Goal: Task Accomplishment & Management: Complete application form

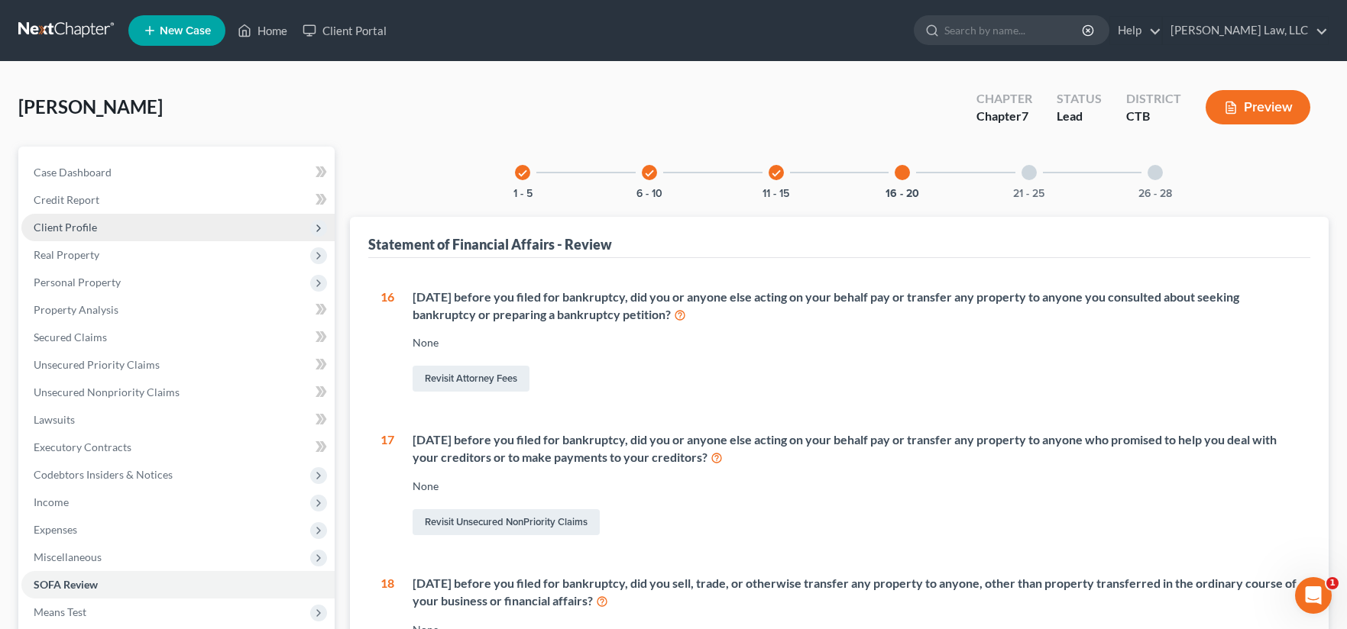
click at [72, 225] on span "Client Profile" at bounding box center [65, 227] width 63 height 13
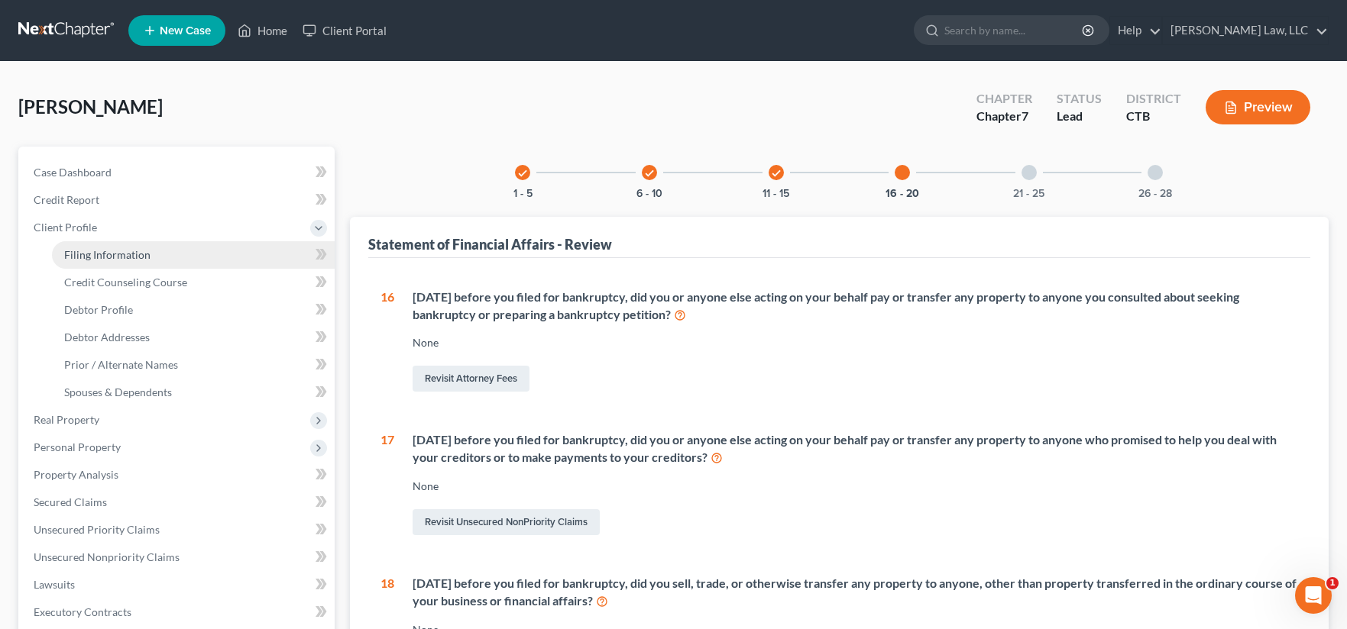
click at [79, 256] on span "Filing Information" at bounding box center [107, 254] width 86 height 13
select select "1"
select select "0"
select select "12"
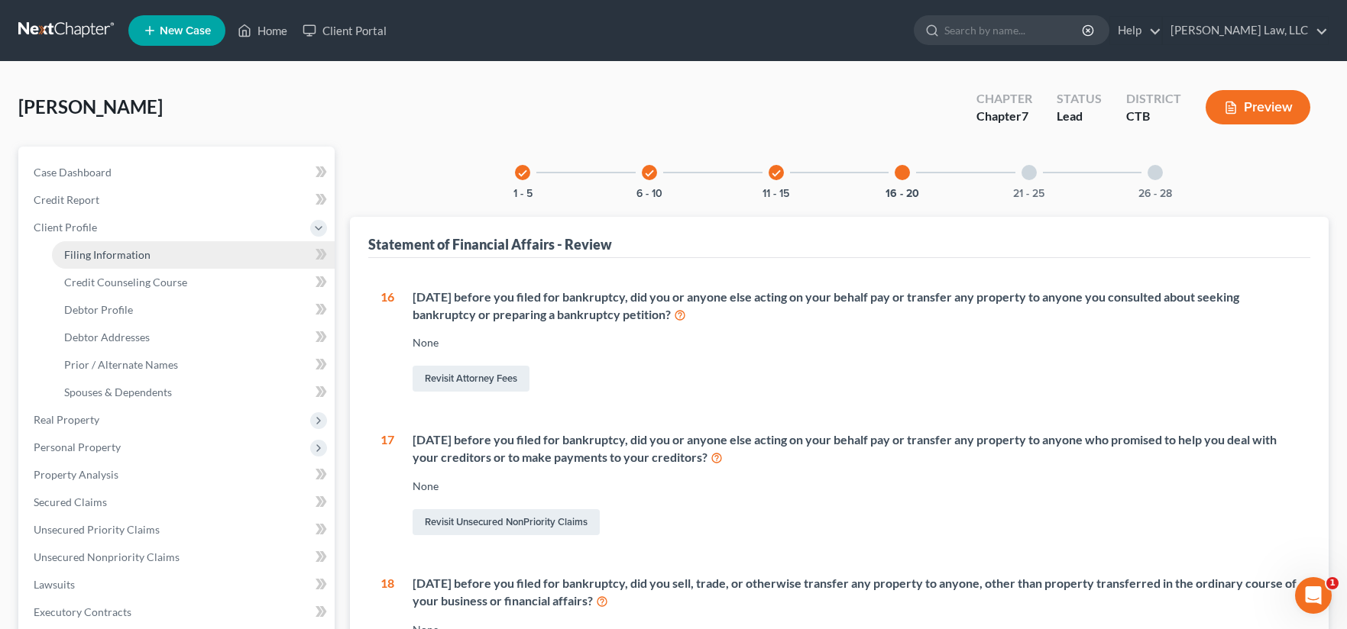
select select "0"
select select "6"
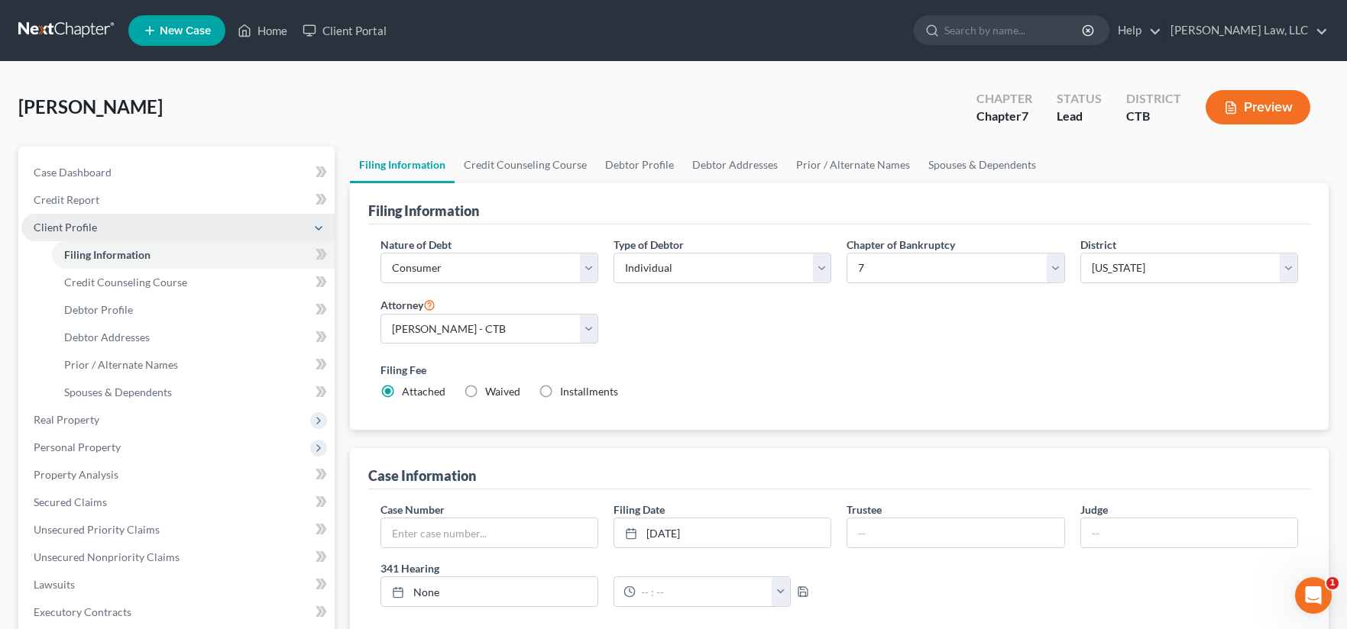
click at [79, 231] on span "Client Profile" at bounding box center [65, 227] width 63 height 13
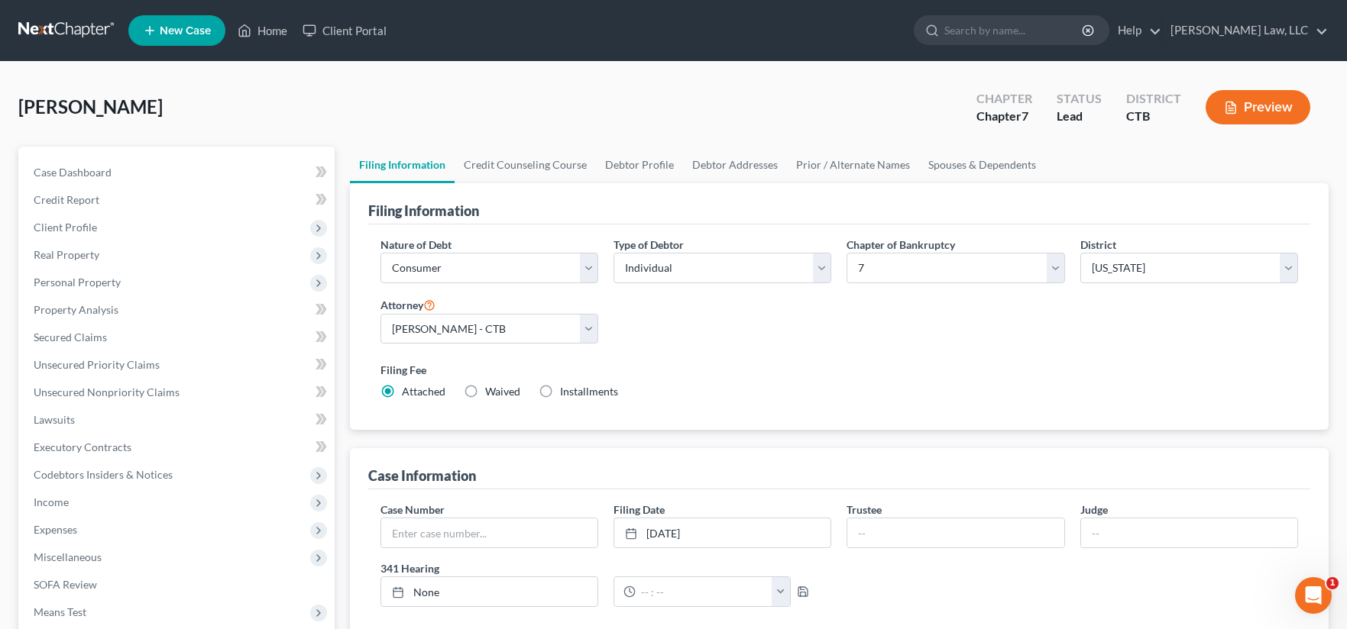
click at [1263, 102] on button "Preview" at bounding box center [1257, 107] width 105 height 34
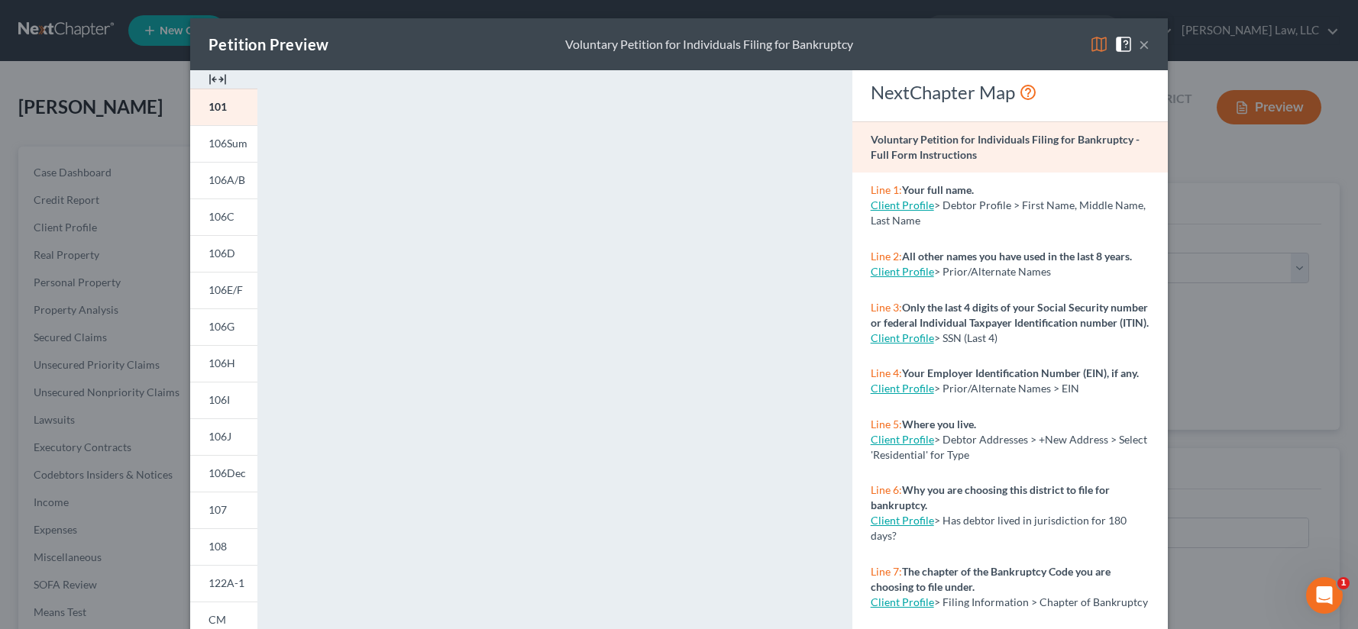
click at [1139, 47] on button "×" at bounding box center [1144, 44] width 11 height 18
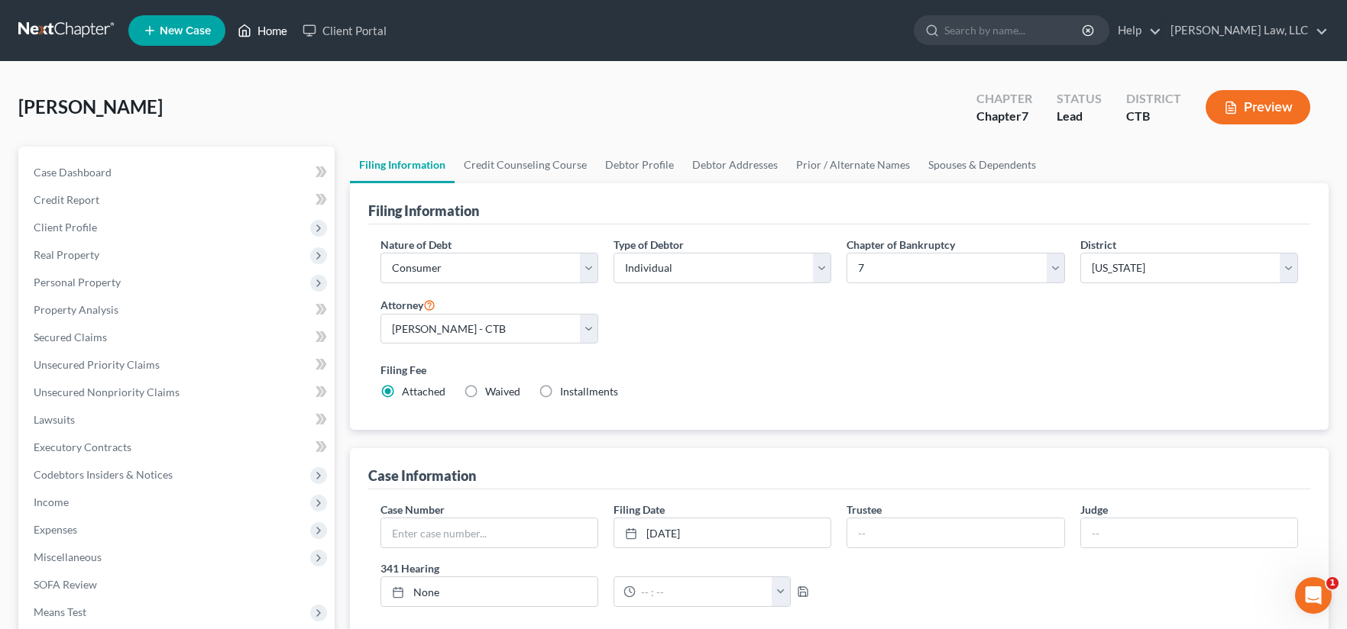
click at [273, 33] on link "Home" at bounding box center [262, 31] width 65 height 28
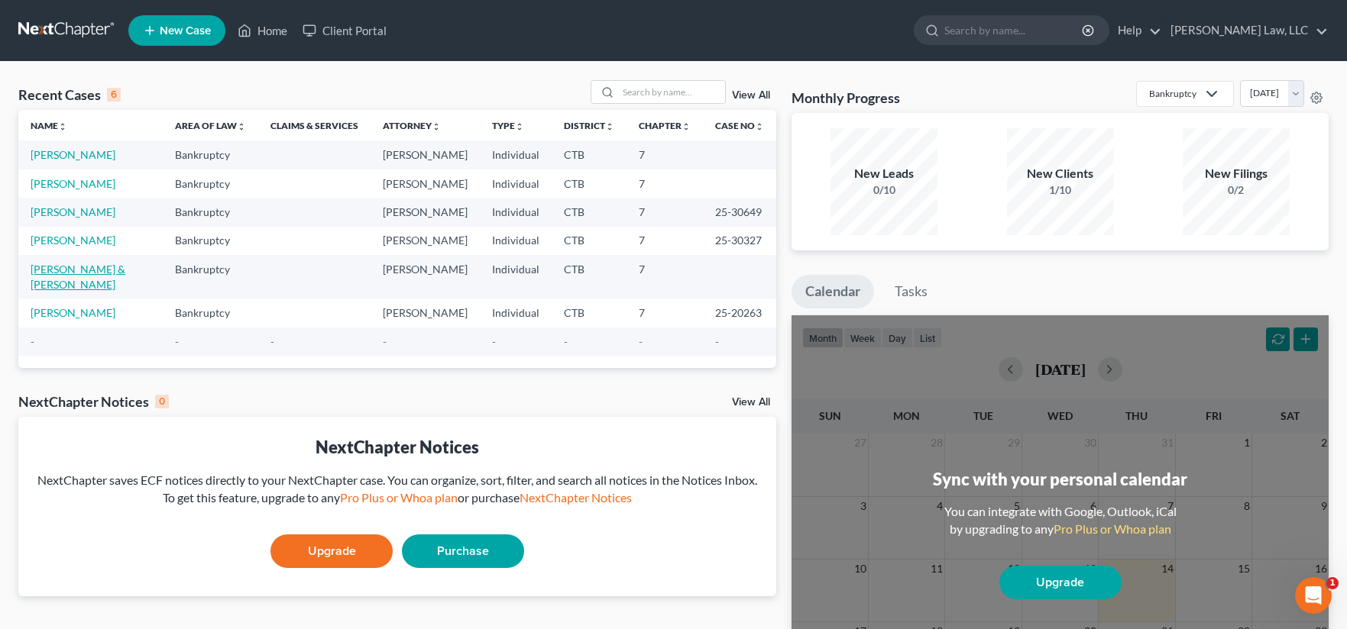
click at [66, 273] on link "[PERSON_NAME] & [PERSON_NAME]" at bounding box center [78, 277] width 95 height 28
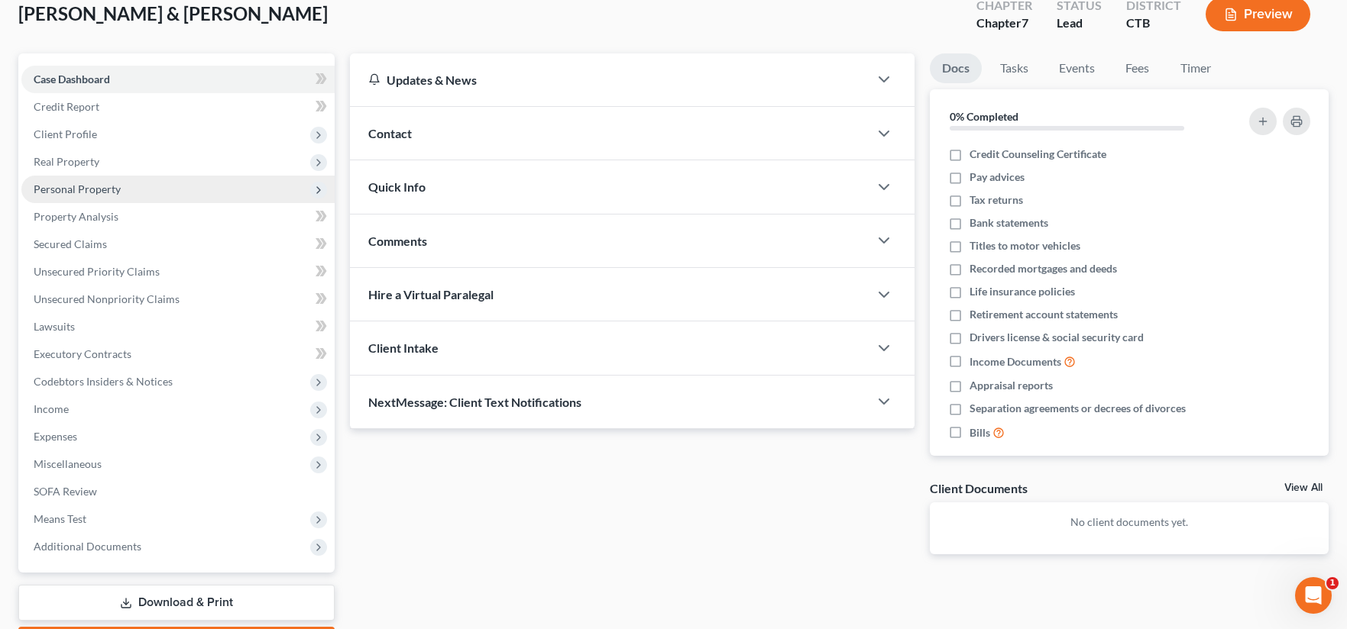
scroll to position [183, 0]
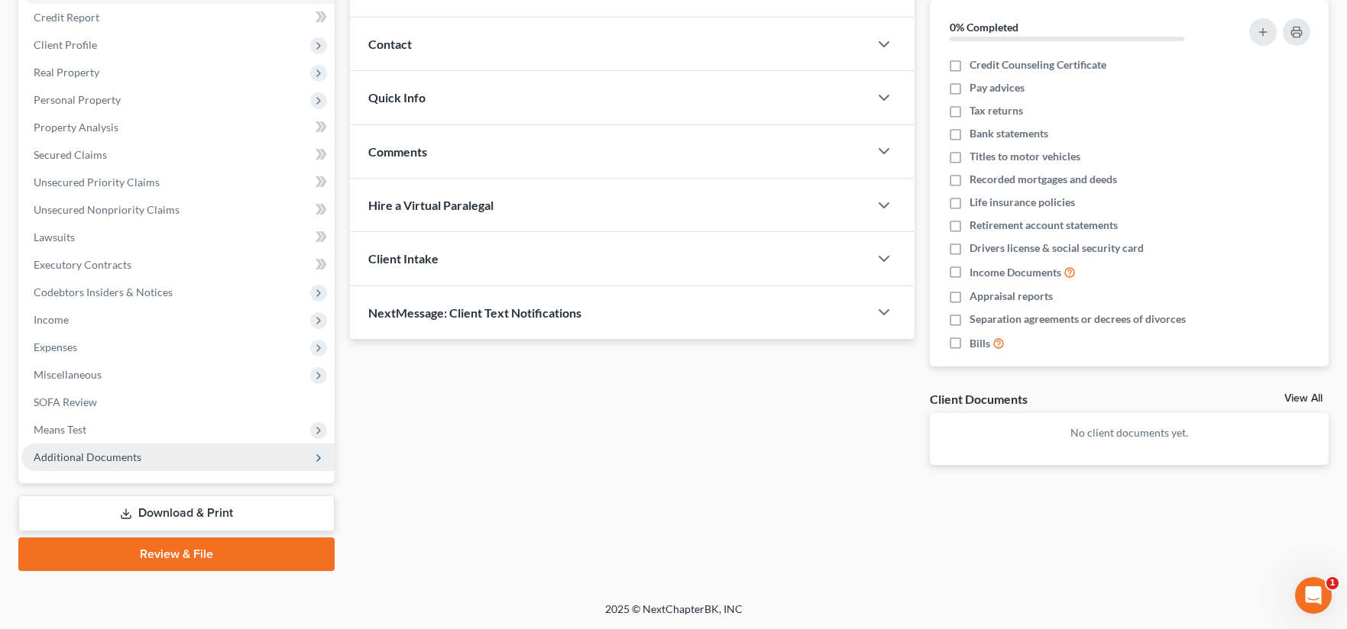
click at [75, 455] on span "Additional Documents" at bounding box center [88, 457] width 108 height 13
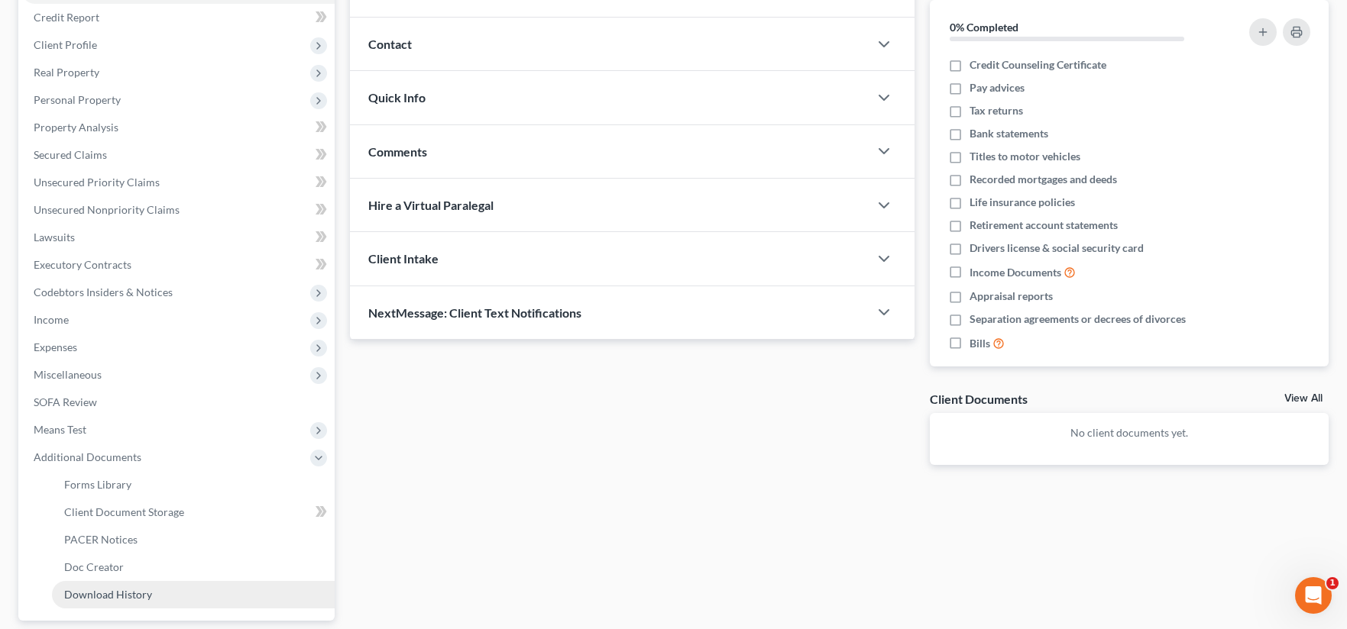
click at [141, 598] on span "Download History" at bounding box center [108, 594] width 88 height 13
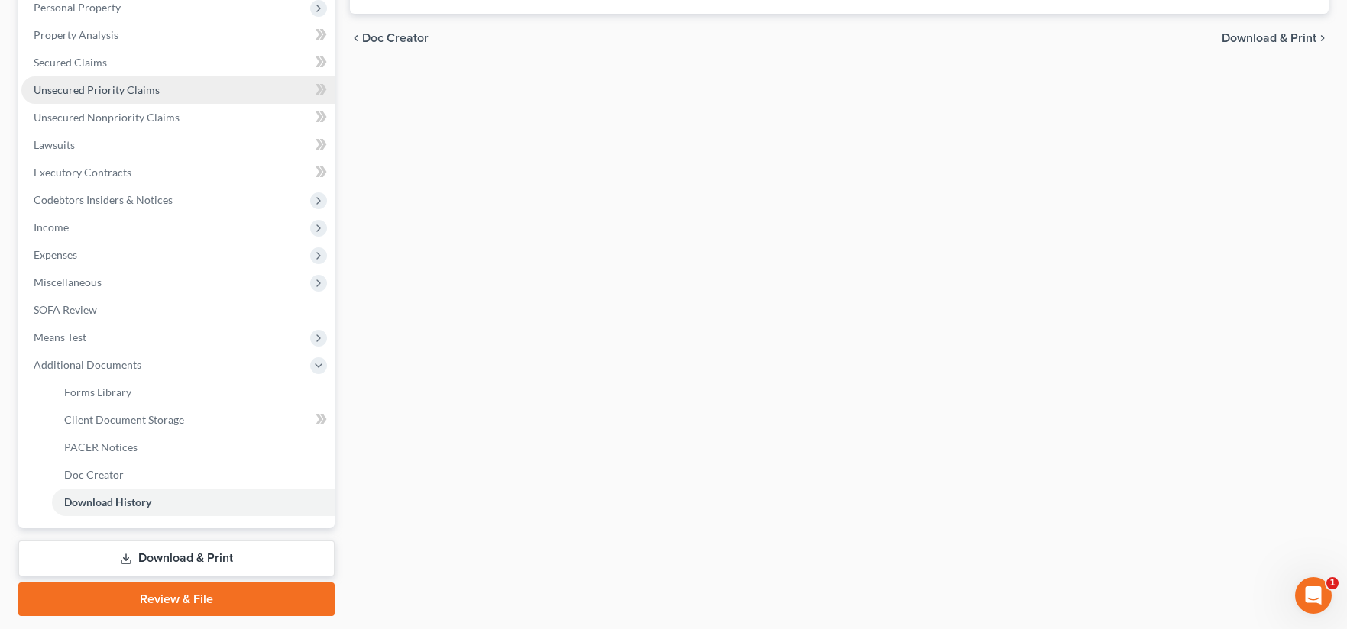
scroll to position [306, 0]
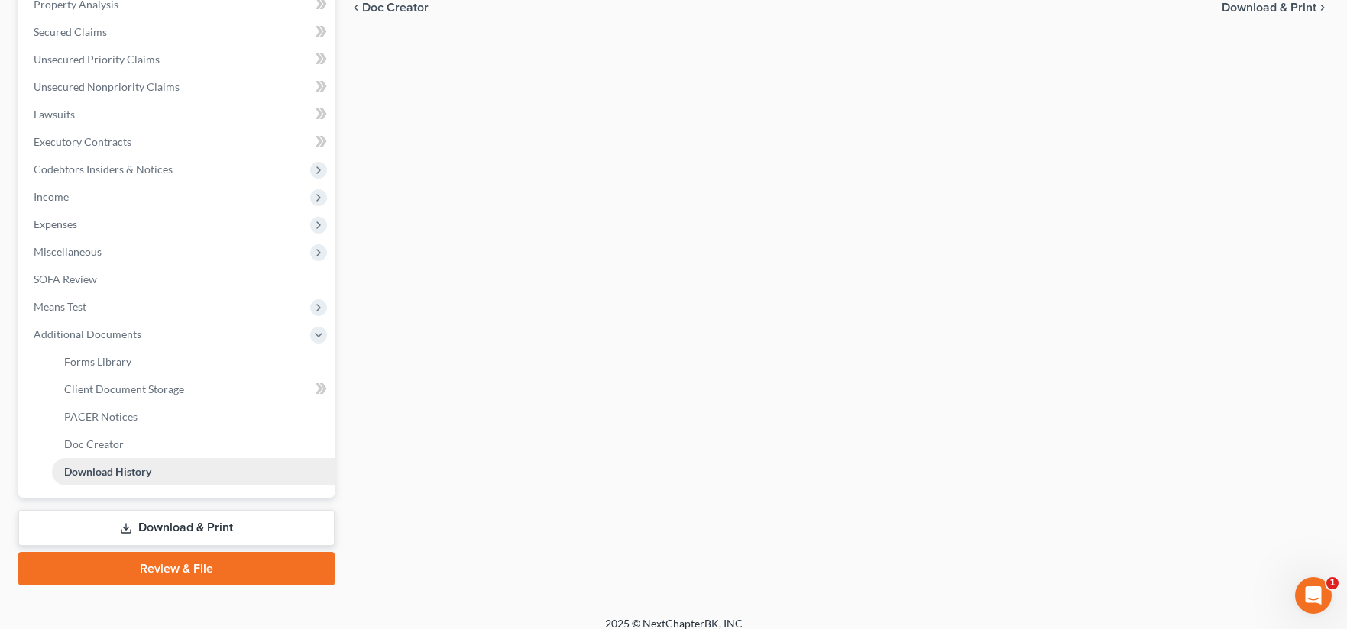
click at [141, 473] on span "Download History" at bounding box center [107, 471] width 87 height 13
click at [107, 389] on span "Client Document Storage" at bounding box center [124, 389] width 120 height 13
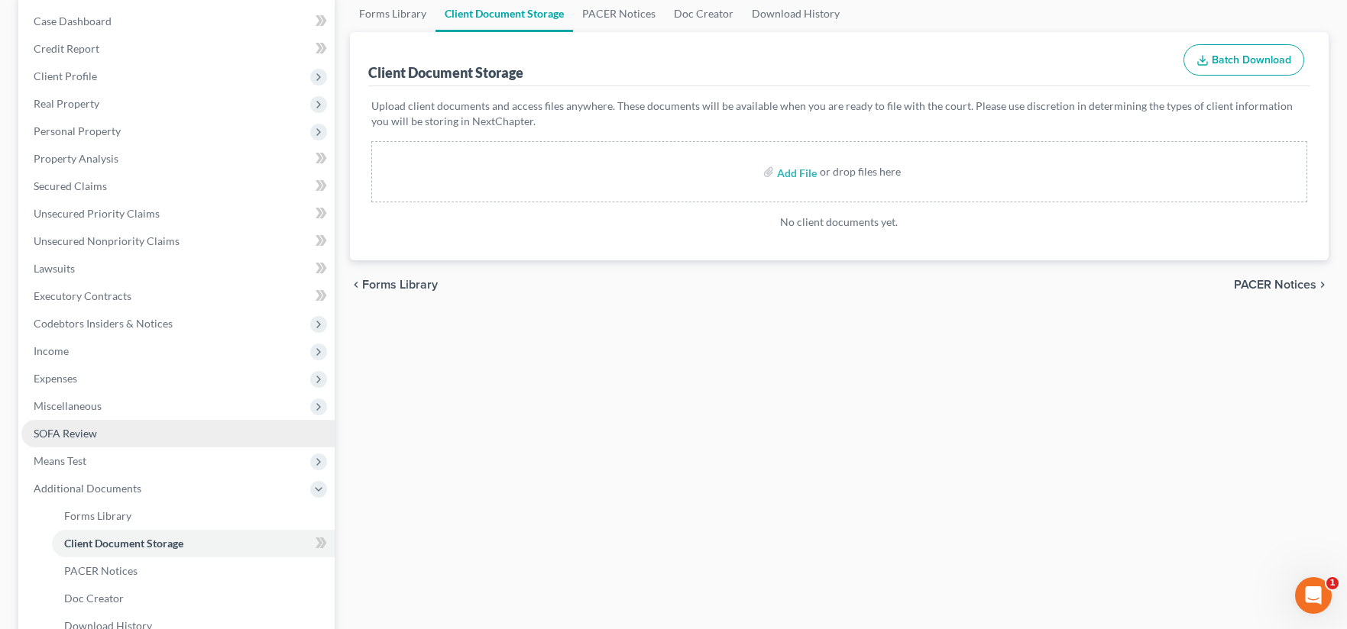
scroll to position [153, 0]
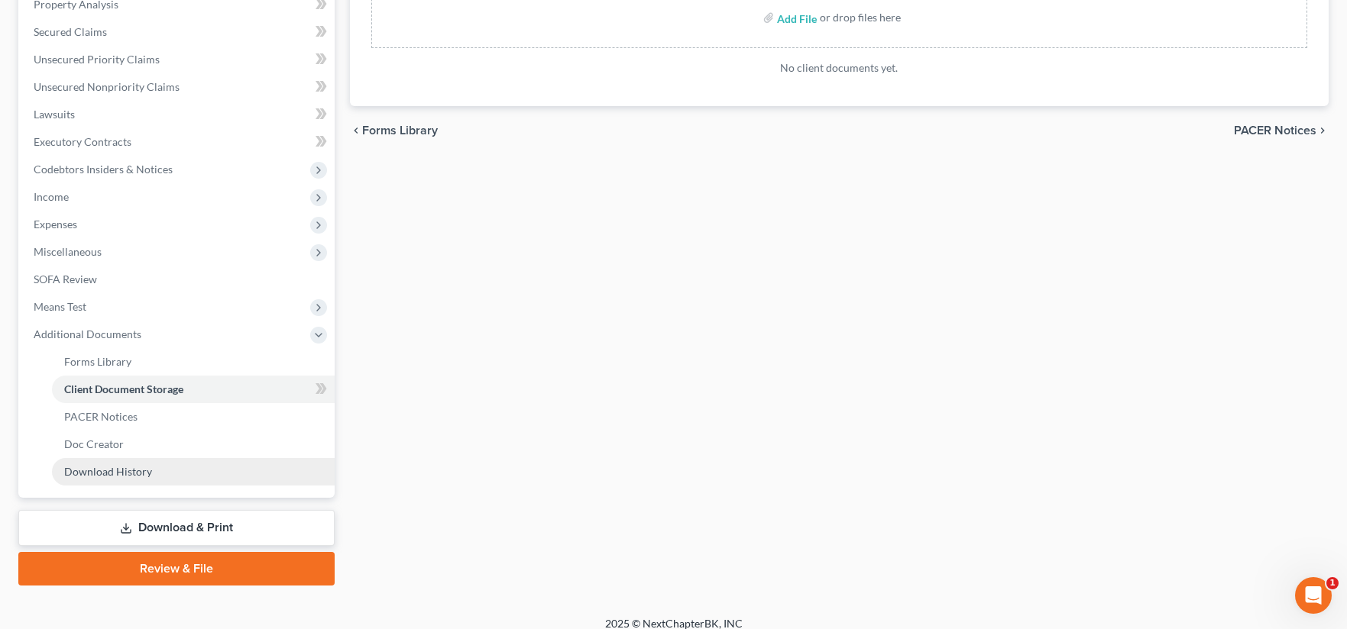
click at [125, 473] on span "Download History" at bounding box center [108, 471] width 88 height 13
